Goal: Task Accomplishment & Management: Manage account settings

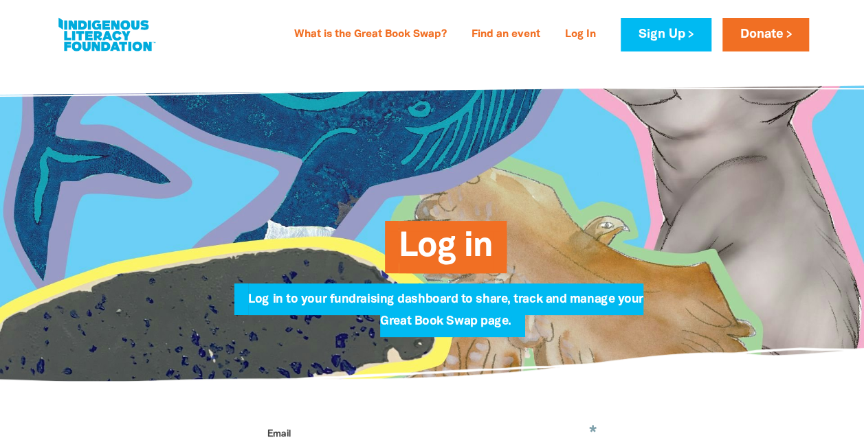
scroll to position [137, 0]
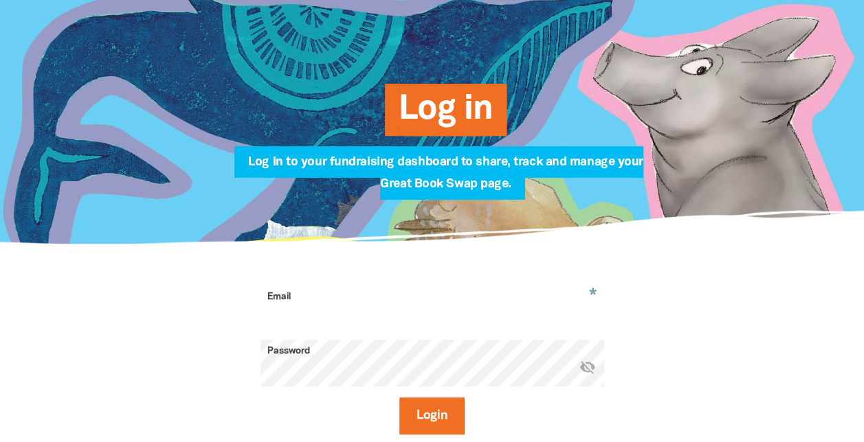
click at [398, 301] on input "Email" at bounding box center [431, 307] width 343 height 43
drag, startPoint x: 399, startPoint y: 303, endPoint x: 407, endPoint y: 306, distance: 8.3
click at [400, 304] on input "Email" at bounding box center [431, 307] width 343 height 43
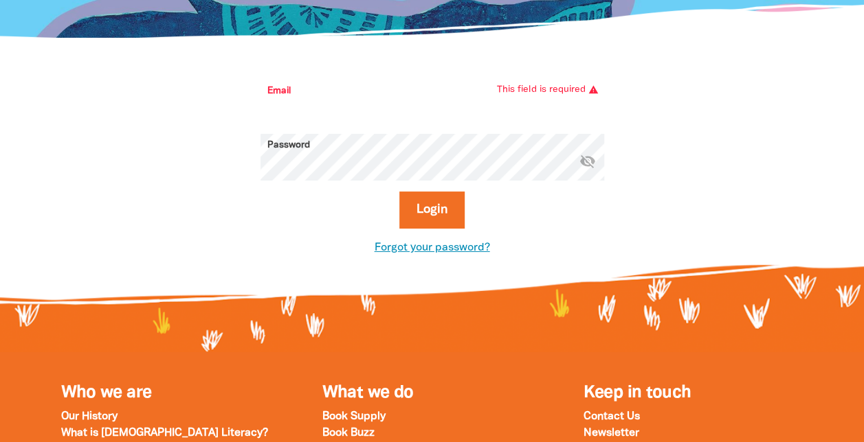
click at [438, 253] on link "Forgot your password?" at bounding box center [431, 248] width 115 height 10
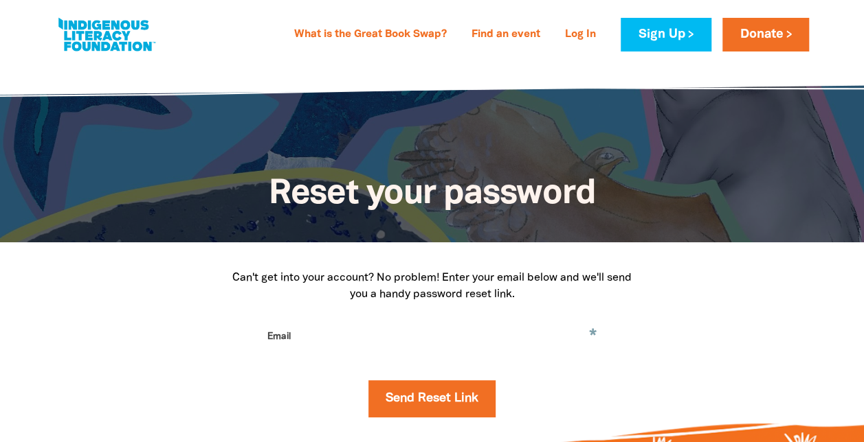
click at [313, 332] on input "Email" at bounding box center [431, 347] width 343 height 43
click at [308, 340] on input "Email" at bounding box center [431, 347] width 343 height 43
type input "[EMAIL_ADDRESS][DOMAIN_NAME]"
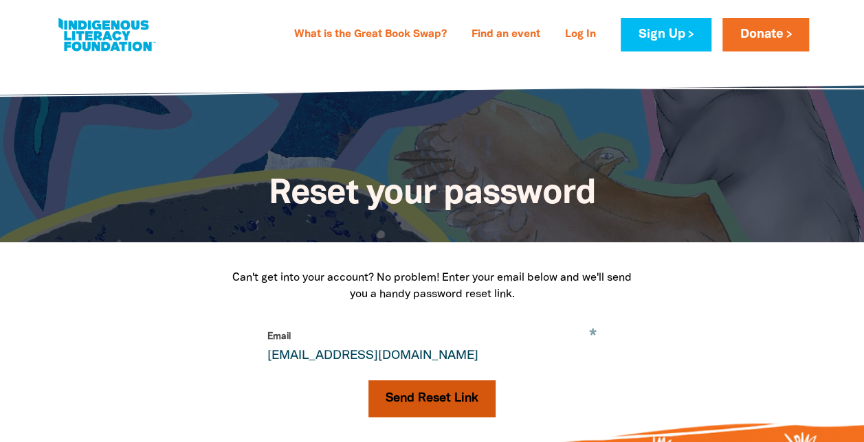
click at [436, 403] on button "Send Reset Link" at bounding box center [431, 399] width 127 height 37
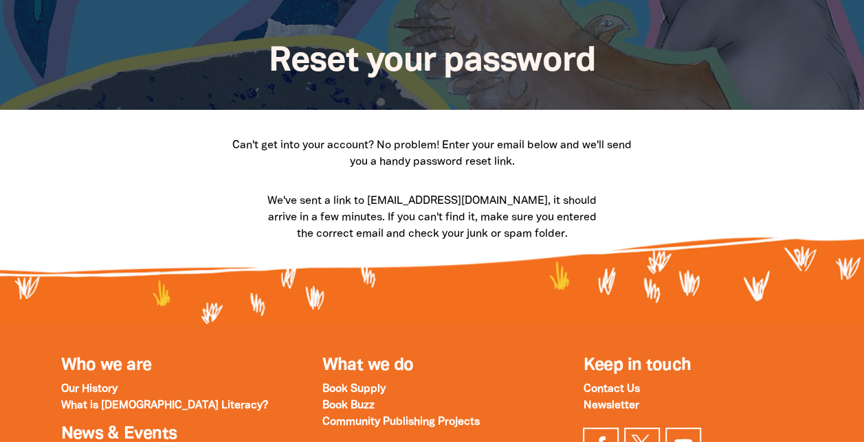
scroll to position [69, 0]
